Goal: Contribute content: Add original content to the website for others to see

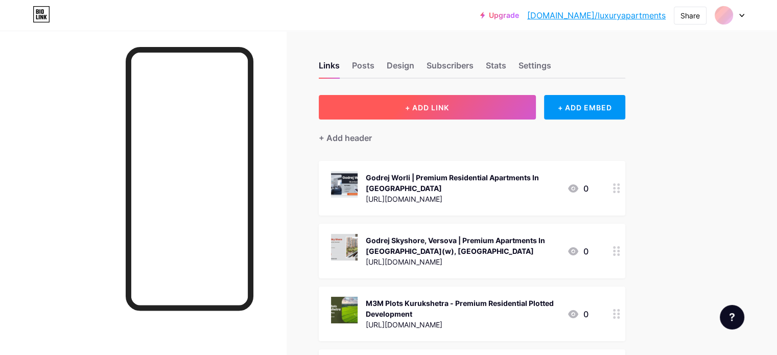
click at [449, 106] on span "+ ADD LINK" at bounding box center [427, 107] width 44 height 9
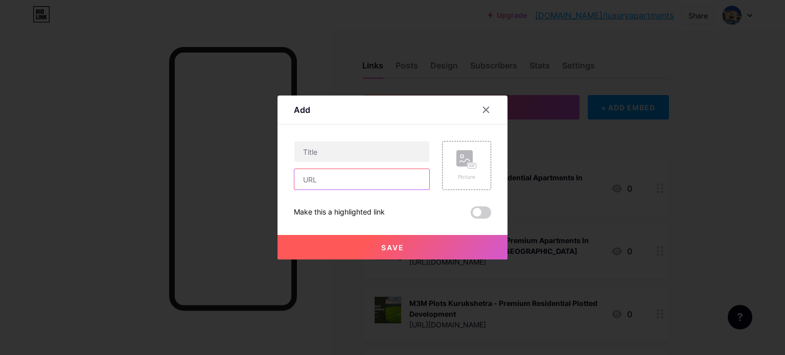
click at [333, 183] on input "text" at bounding box center [361, 179] width 135 height 20
paste input "[URL][DOMAIN_NAME]"
type input "[URL][DOMAIN_NAME]"
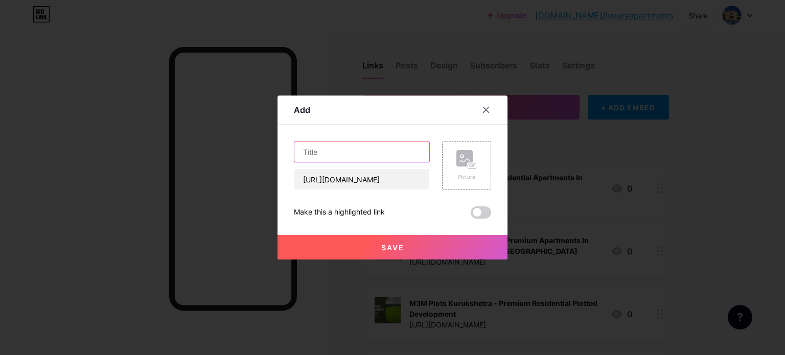
scroll to position [0, 0]
click at [380, 151] on input "text" at bounding box center [361, 152] width 135 height 20
click at [373, 147] on input "text" at bounding box center [361, 152] width 135 height 20
paste input "Sobha [GEOGRAPHIC_DATA], [GEOGRAPHIC_DATA]- Mixed Used Projects"
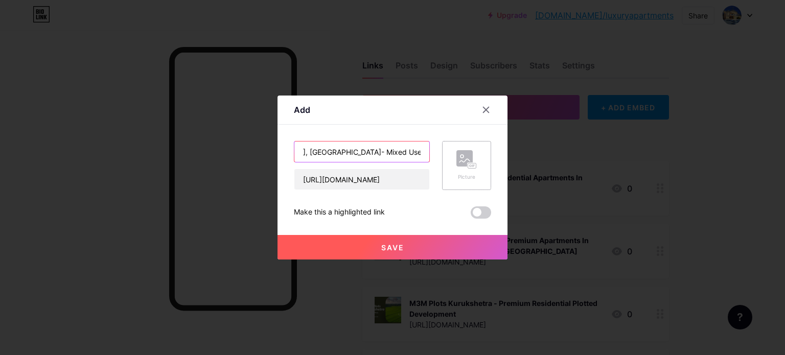
type input "Sobha [GEOGRAPHIC_DATA], [GEOGRAPHIC_DATA]- Mixed Used Projects"
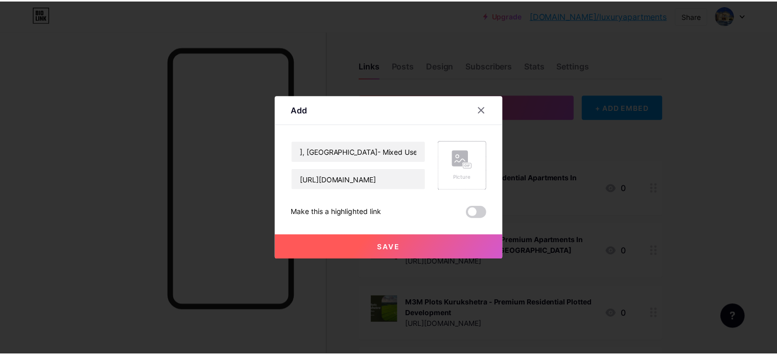
scroll to position [0, 0]
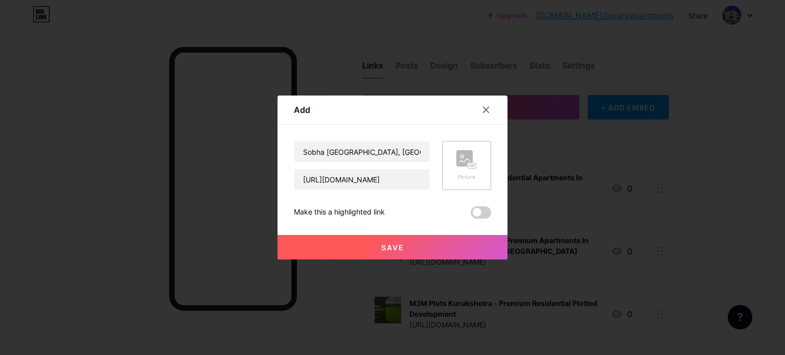
click at [474, 164] on rect at bounding box center [472, 166] width 8 height 5
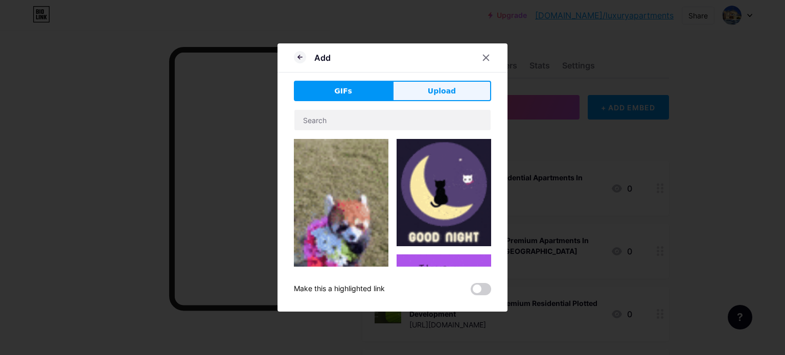
click at [434, 98] on button "Upload" at bounding box center [441, 91] width 99 height 20
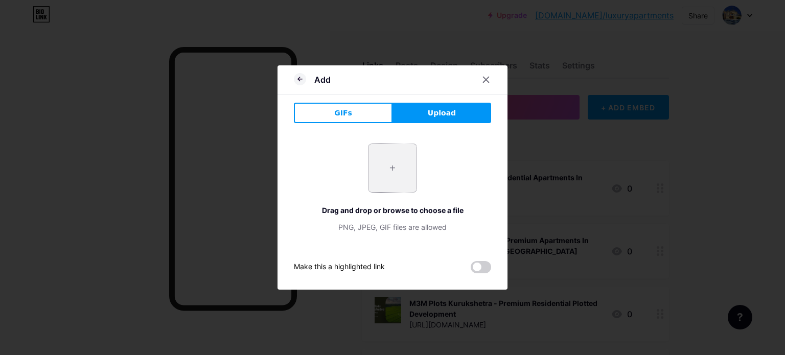
click at [395, 166] on input "file" at bounding box center [392, 168] width 48 height 48
type input "C:\fakepath\1.jpg"
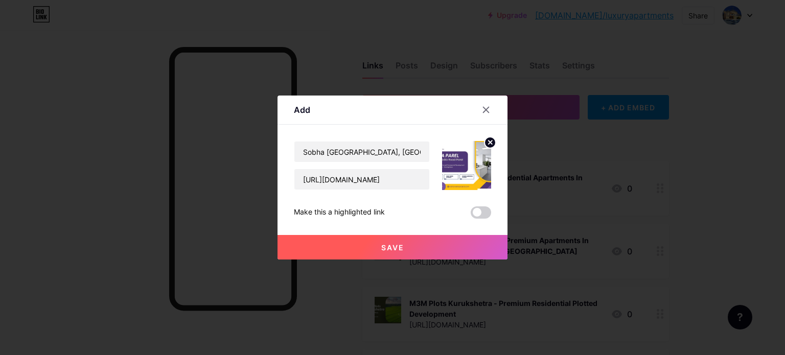
click at [420, 247] on button "Save" at bounding box center [392, 247] width 230 height 25
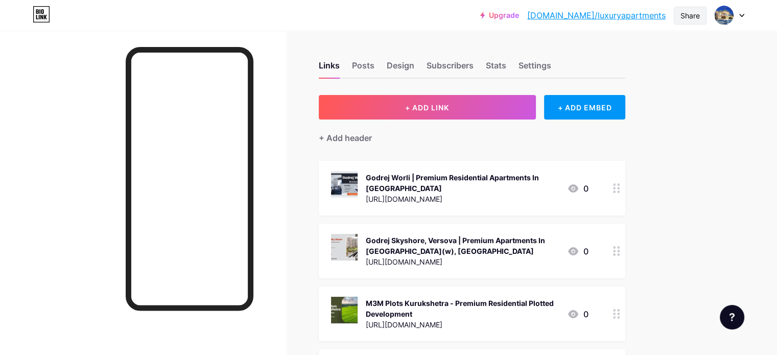
click at [693, 18] on div "Share" at bounding box center [690, 15] width 19 height 11
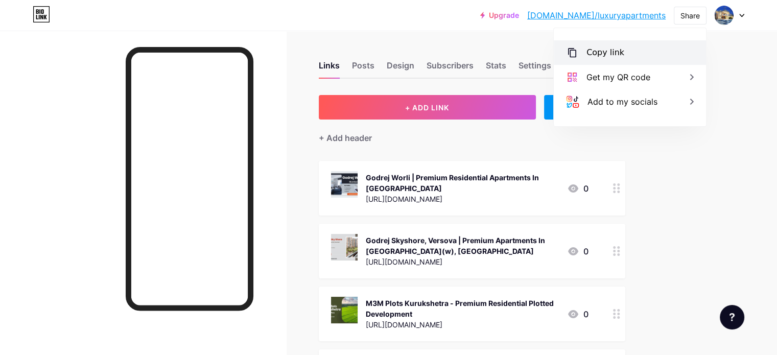
click at [596, 52] on div "Copy link" at bounding box center [606, 52] width 38 height 12
